Goal: Task Accomplishment & Management: Use online tool/utility

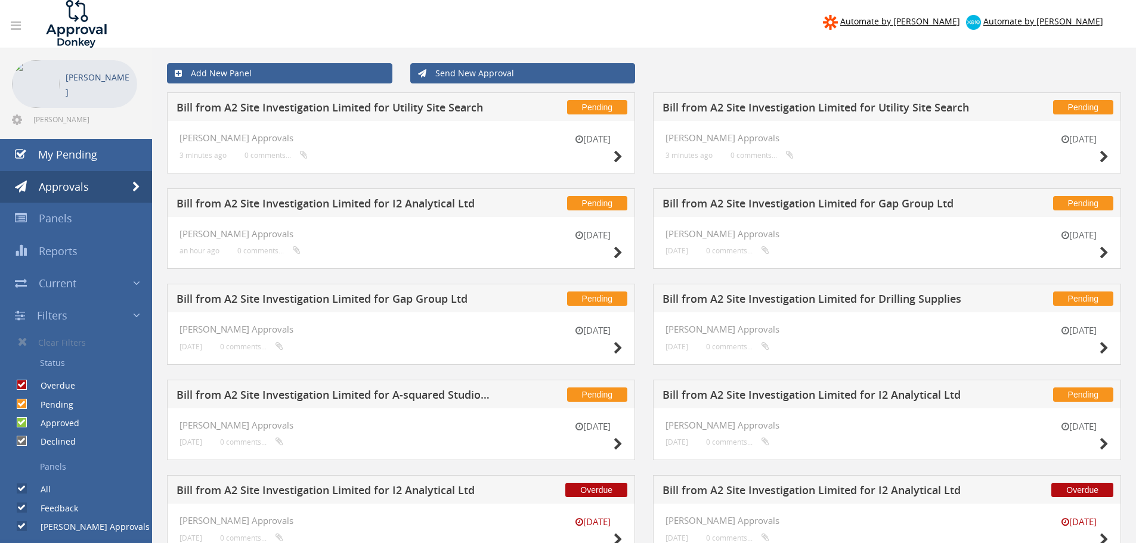
click at [23, 402] on input "Pending" at bounding box center [21, 404] width 8 height 8
checkbox input "false"
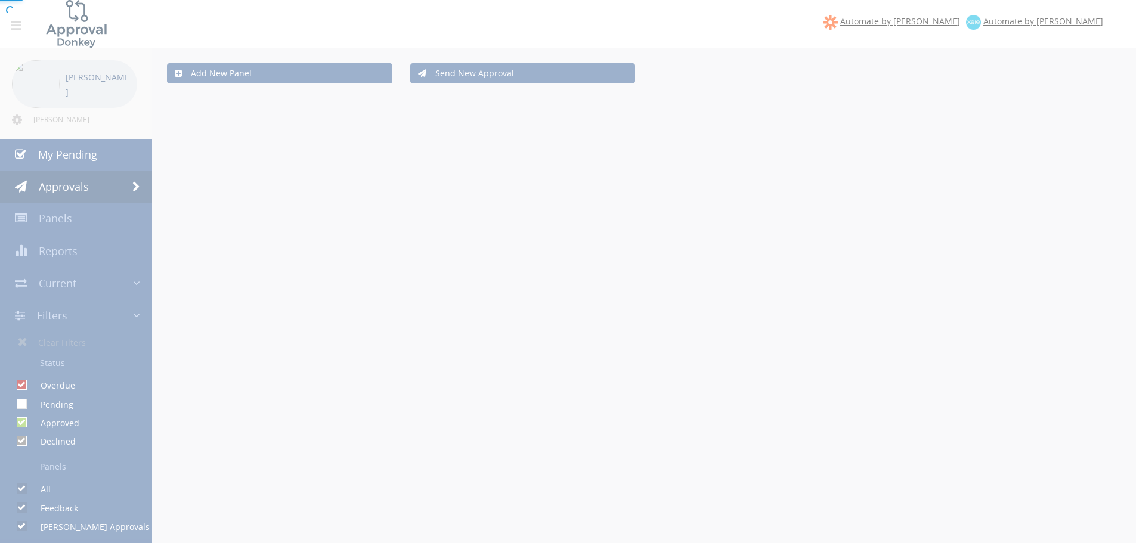
click at [23, 425] on div at bounding box center [568, 271] width 1136 height 543
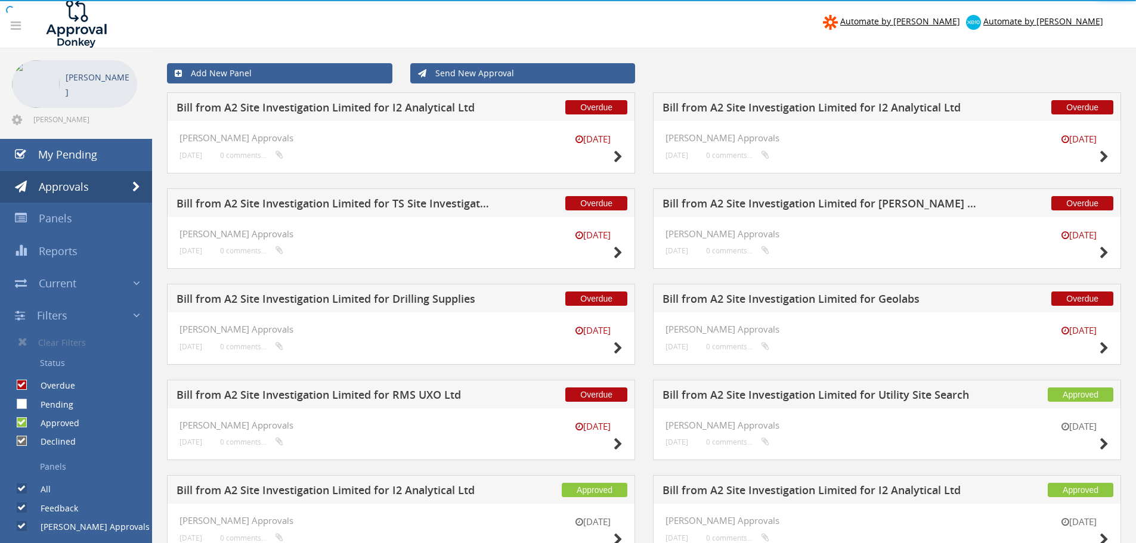
click at [23, 425] on input "Approved" at bounding box center [21, 423] width 8 height 8
checkbox input "false"
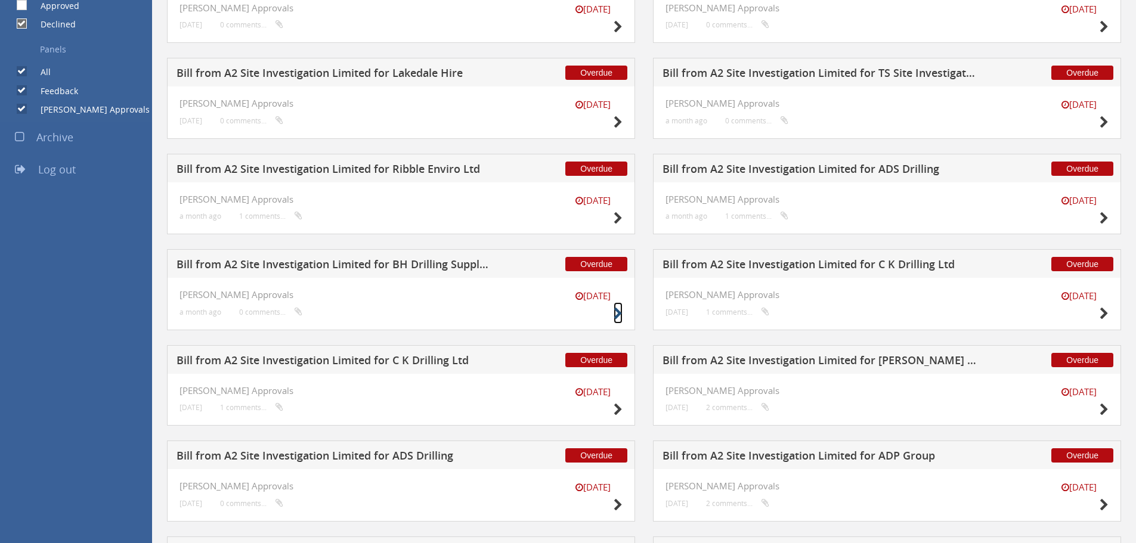
click at [617, 303] on link at bounding box center [618, 312] width 9 height 21
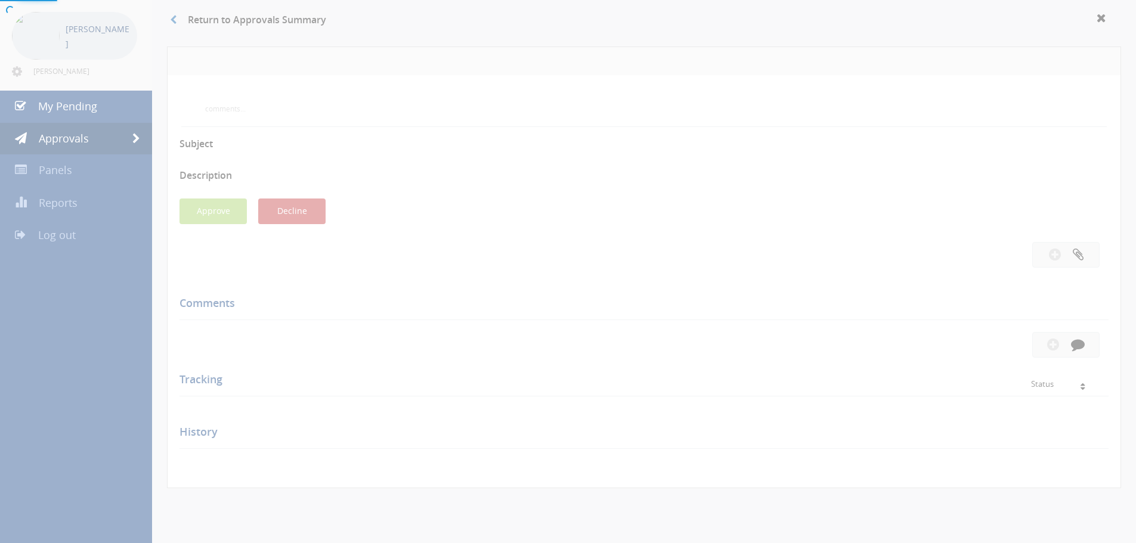
scroll to position [345, 0]
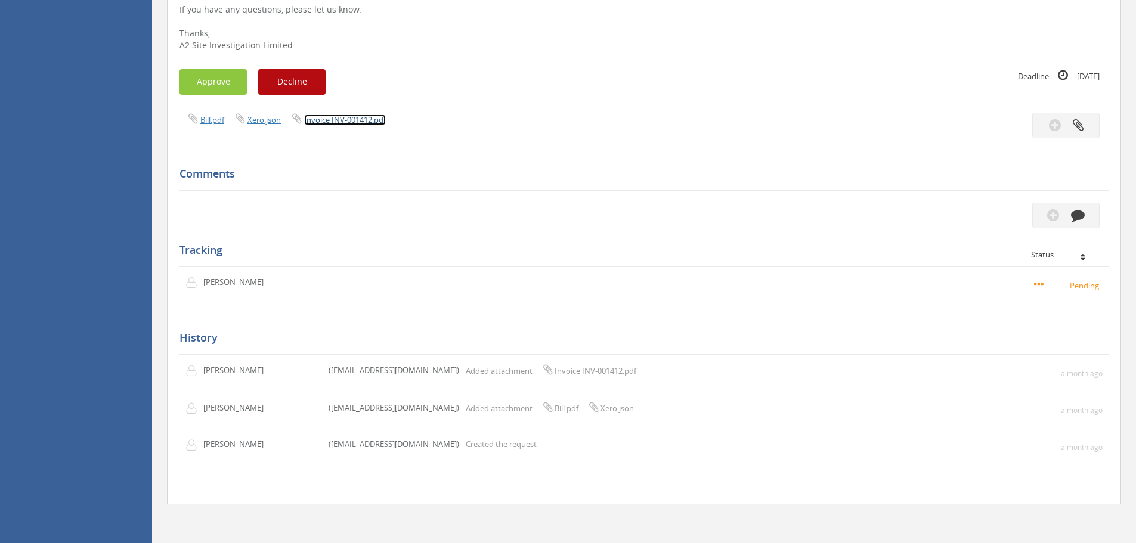
click at [343, 123] on link "Invoice INV-001412.pdf" at bounding box center [345, 119] width 82 height 11
click at [220, 83] on button "Approve" at bounding box center [212, 82] width 67 height 26
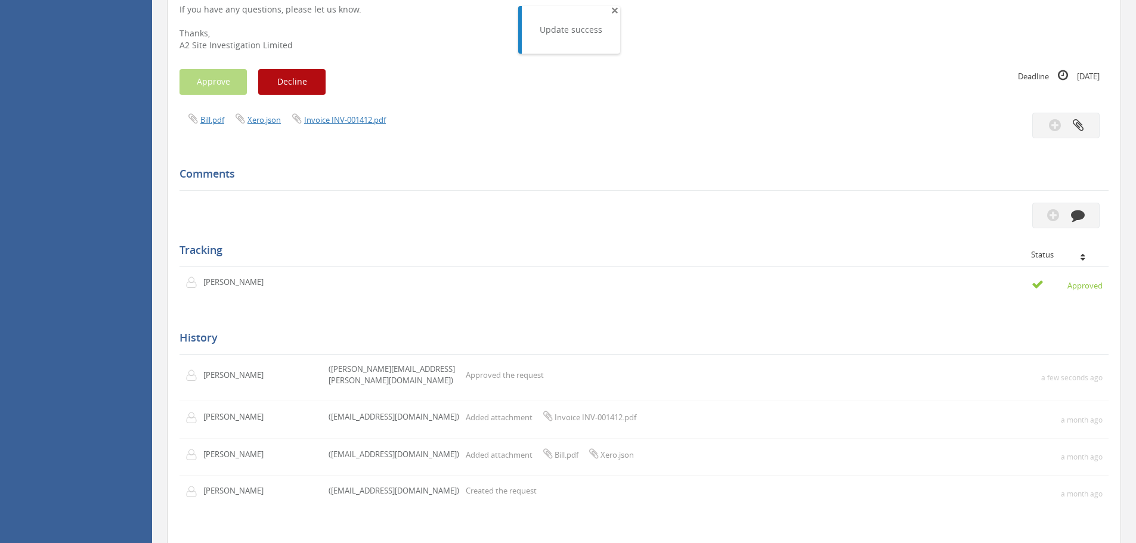
click at [615, 11] on span "×" at bounding box center [614, 10] width 7 height 17
